Goal: Register for event/course

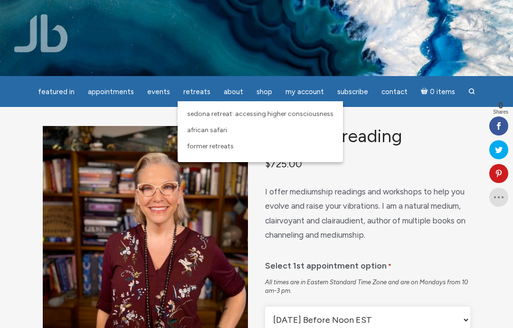
click at [262, 113] on span "Sedona Retreat: Accessing Higher Consciousness" at bounding box center [260, 114] width 146 height 8
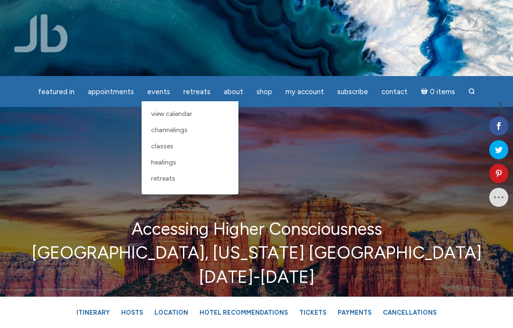
click at [168, 148] on span "Classes" at bounding box center [162, 146] width 22 height 8
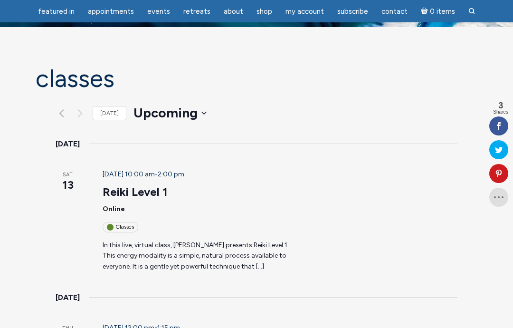
scroll to position [87, 0]
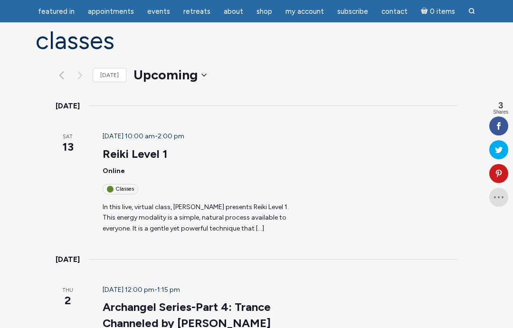
click at [108, 147] on link "Reiki Level 1" at bounding box center [135, 154] width 65 height 14
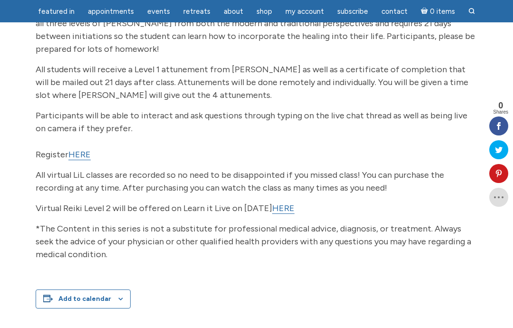
scroll to position [279, 0]
click at [82, 156] on link "HERE" at bounding box center [79, 155] width 22 height 11
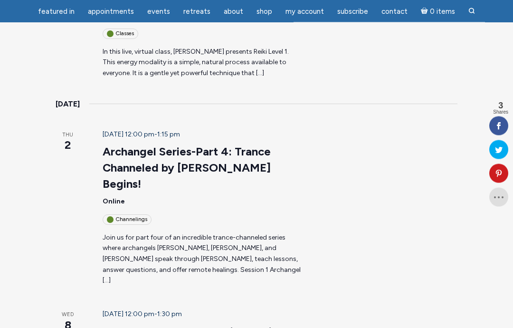
scroll to position [242, 0]
click at [173, 325] on link "Learn to Read Auras Series Begins!" at bounding box center [195, 332] width 184 height 14
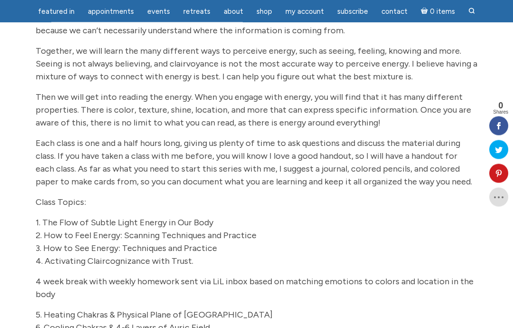
scroll to position [197, 0]
